Goal: Communication & Community: Answer question/provide support

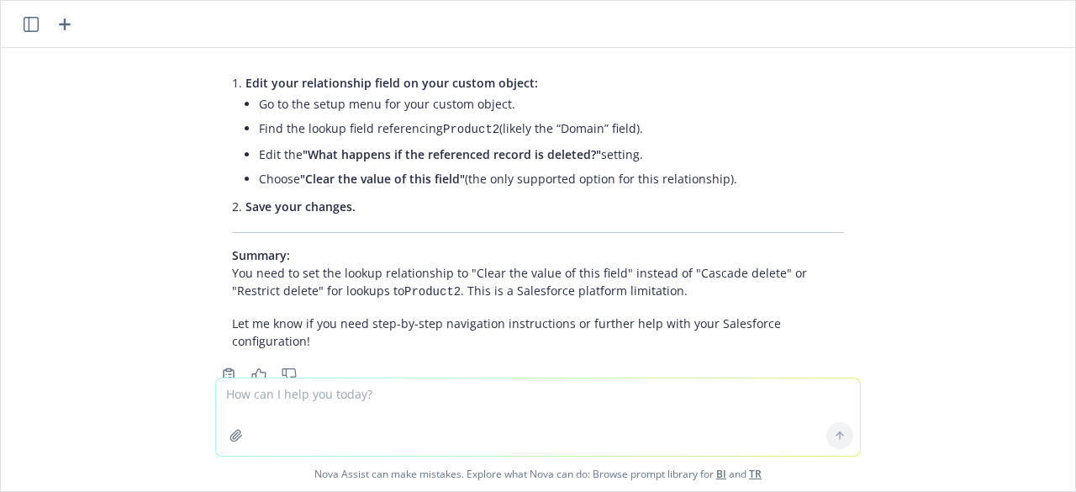
scroll to position [612, 0]
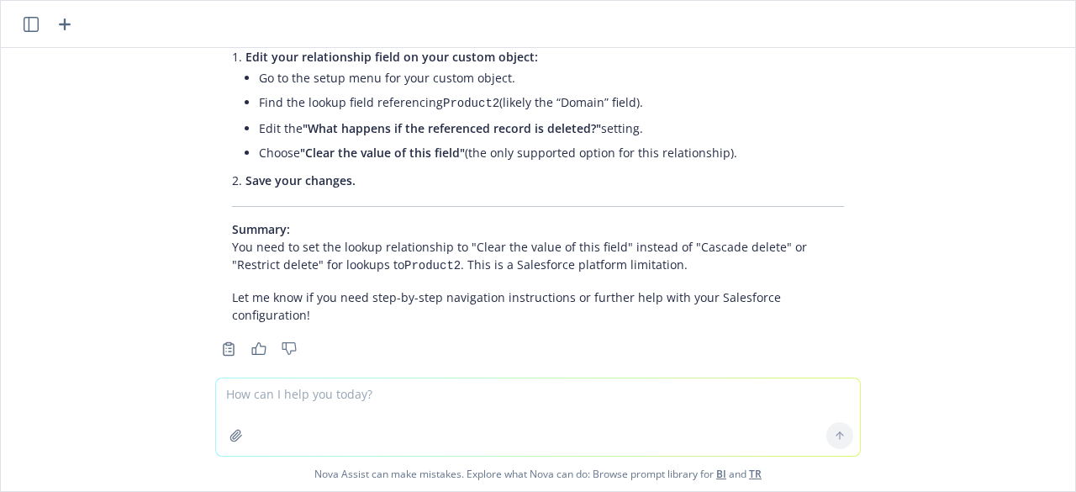
click at [324, 413] on textarea at bounding box center [538, 416] width 644 height 77
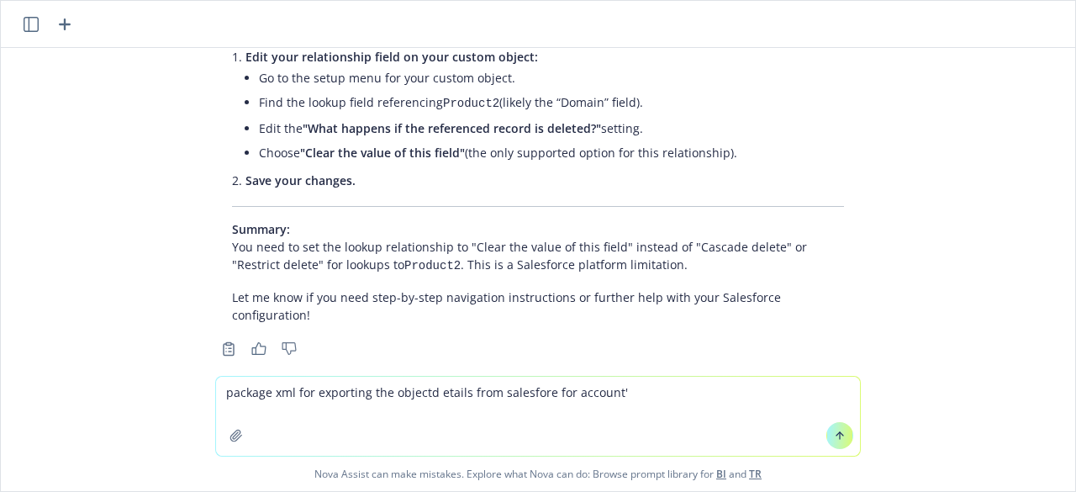
type textarea "package xml for exporting the objectd etails from salesfore for account'"
click at [834, 433] on icon at bounding box center [840, 436] width 12 height 12
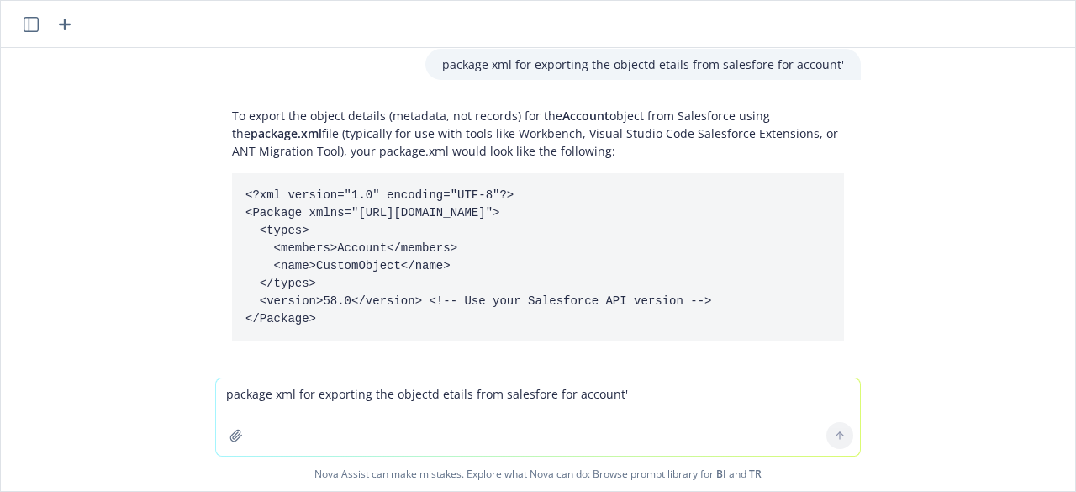
scroll to position [937, 0]
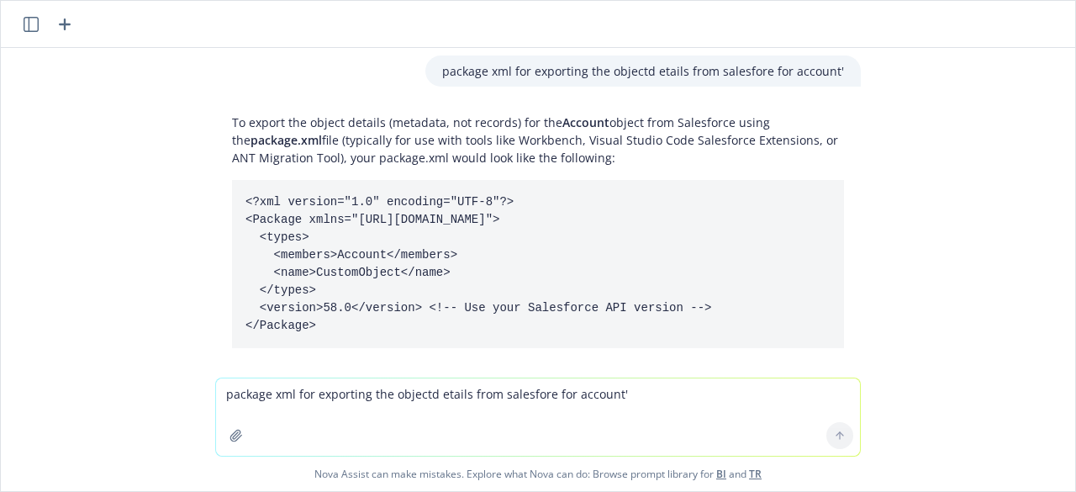
drag, startPoint x: 234, startPoint y: 178, endPoint x: 319, endPoint y: 298, distance: 147.6
click at [319, 298] on pre "<?xml version="1.0" encoding="UTF-8"?> <Package xmlns="[URL][DOMAIN_NAME]"> <ty…" at bounding box center [538, 264] width 612 height 168
copy code "<?xml version="1.0" encoding="UTF-8"?> <Package xmlns="[URL][DOMAIN_NAME]"> <ty…"
